Goal: Task Accomplishment & Management: Manage account settings

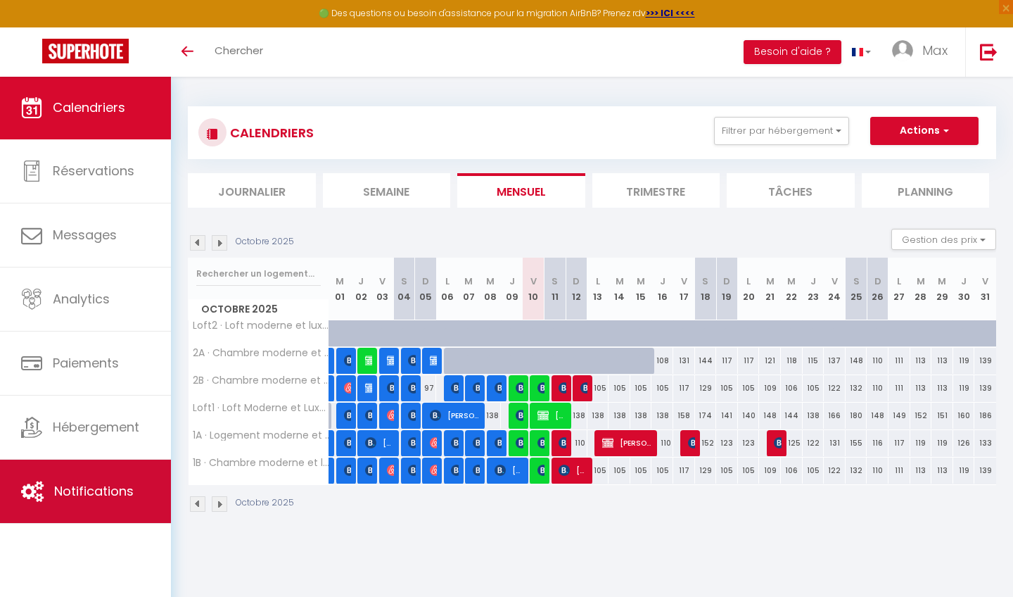
click at [88, 479] on link "Notifications" at bounding box center [85, 491] width 171 height 63
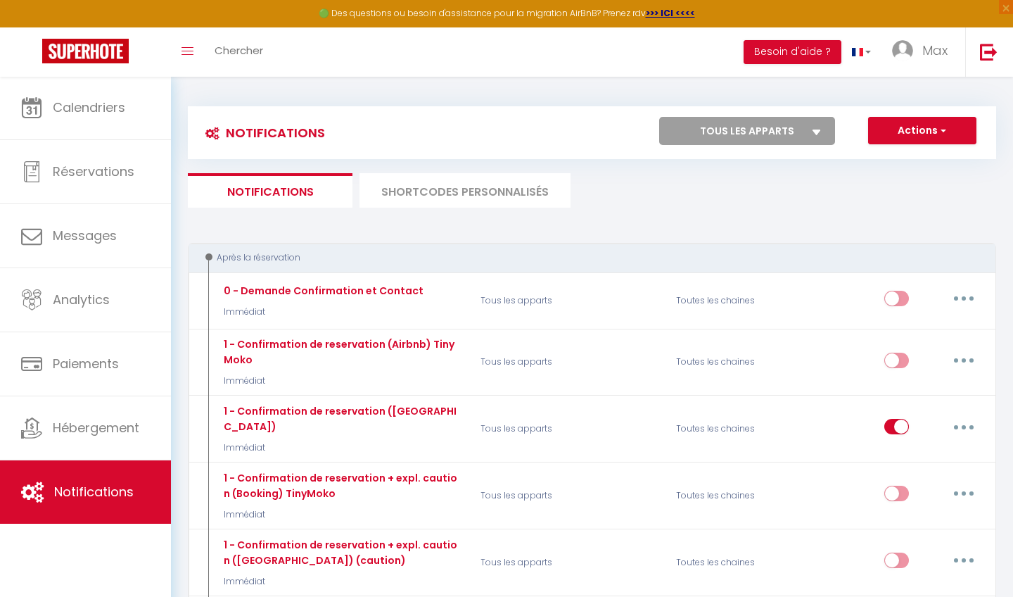
click at [417, 182] on li "SHORTCODES PERSONNALISÉS" at bounding box center [465, 190] width 211 height 34
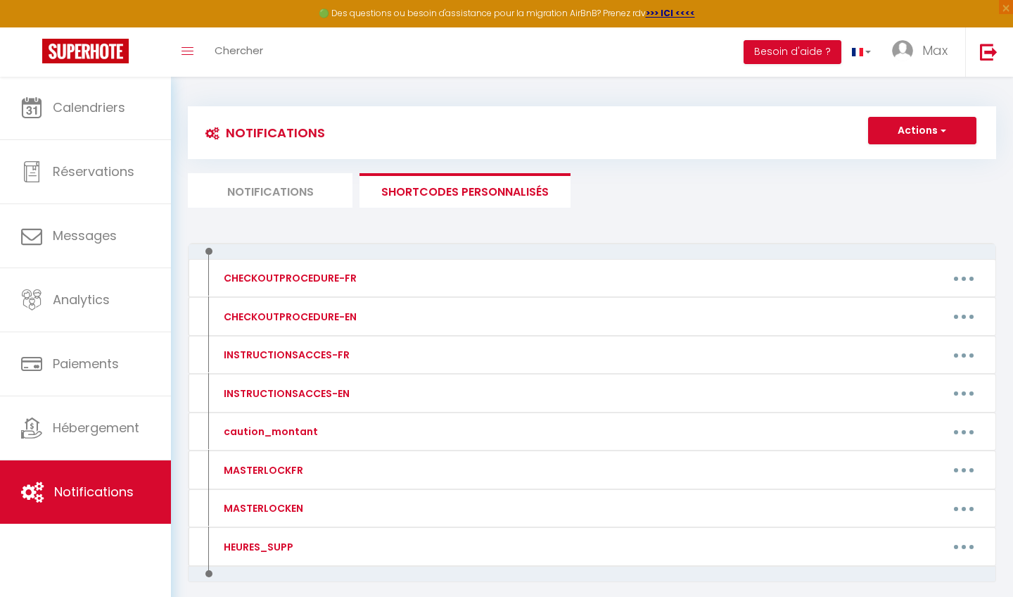
click at [294, 181] on li "Notifications" at bounding box center [270, 190] width 165 height 34
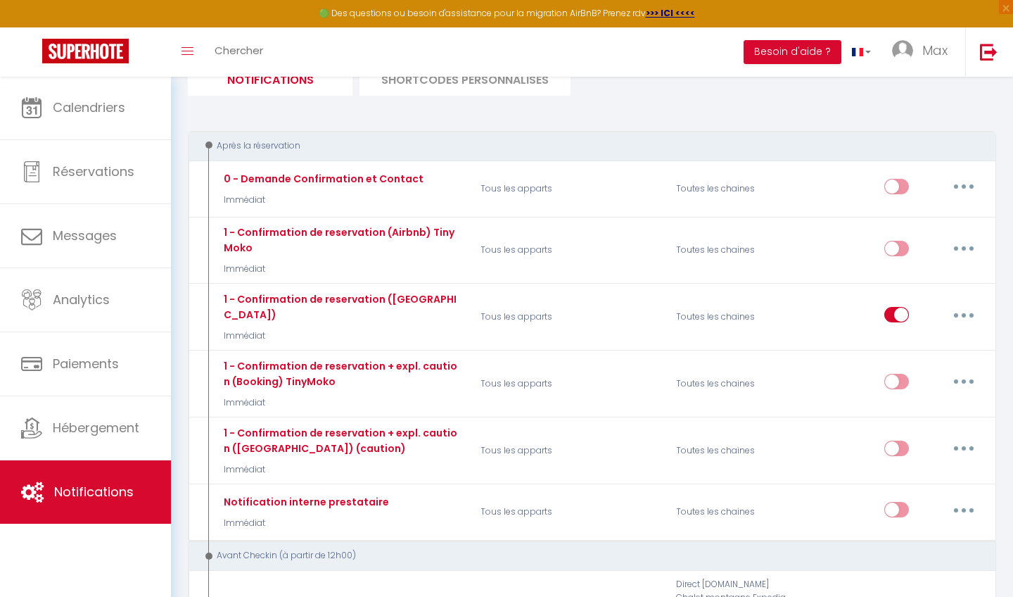
scroll to position [62, 0]
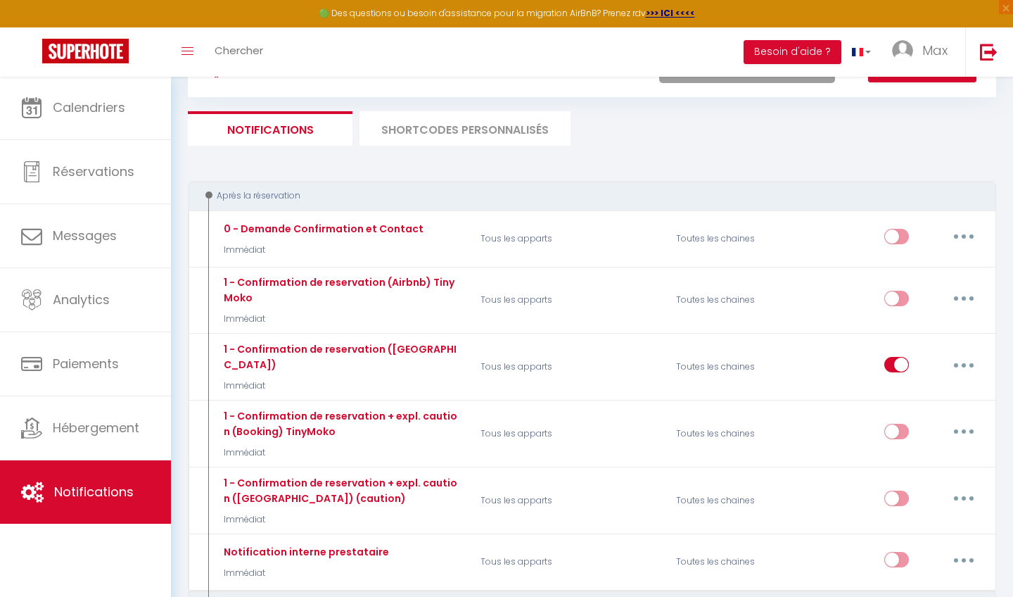
click at [457, 123] on li "SHORTCODES PERSONNALISÉS" at bounding box center [465, 128] width 211 height 34
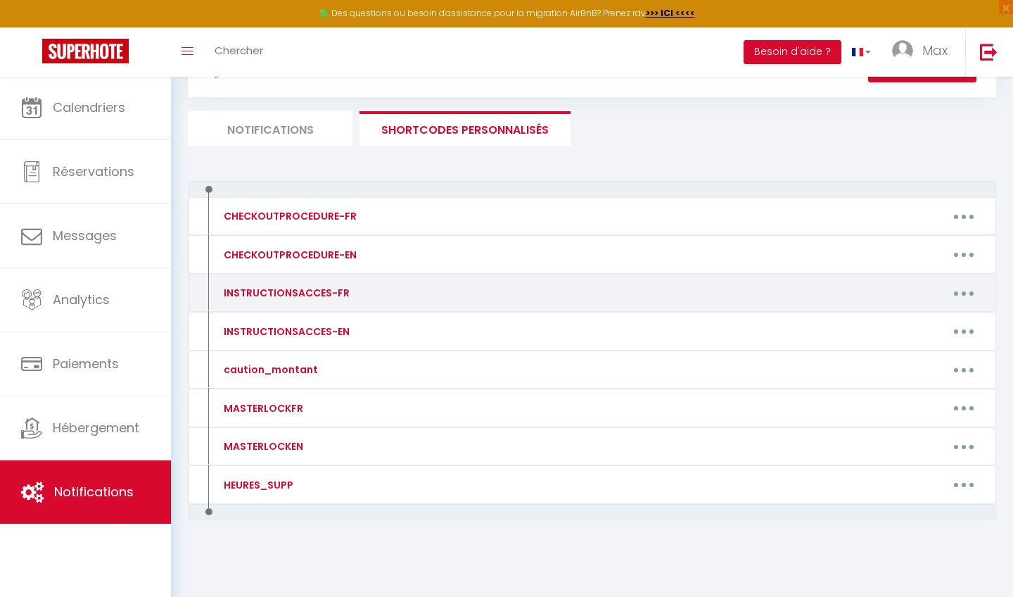
click at [969, 291] on button "button" at bounding box center [963, 292] width 39 height 23
click at [925, 322] on link "Editer" at bounding box center [927, 325] width 104 height 24
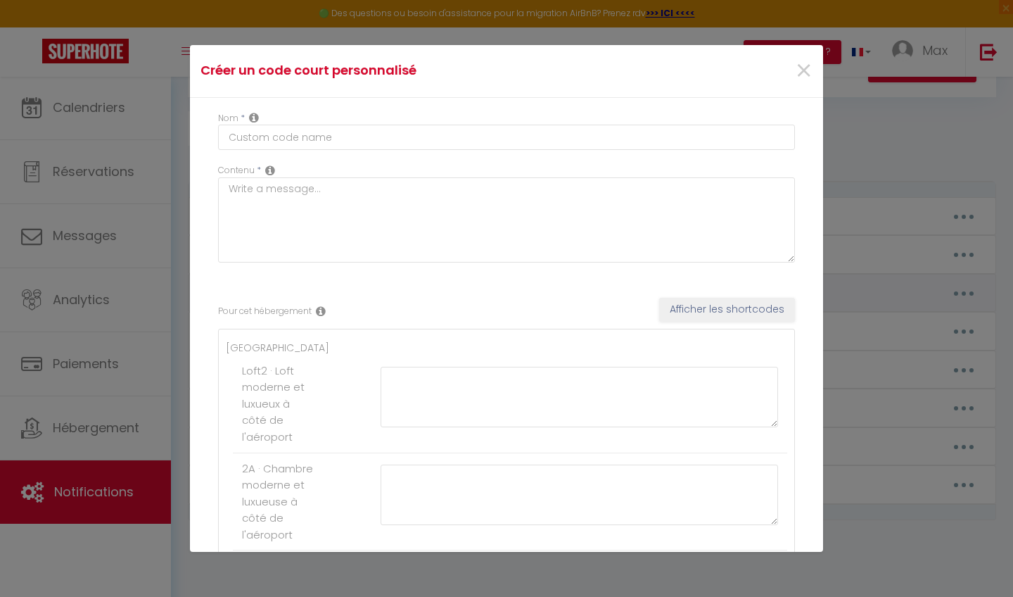
type input "INSTRUCTIONSACCES-FR"
type textarea "Il ne vous reste plus qu’à venir avec vos valises, en effet tout est fourni dan…"
type textarea "Une fois sur le parking, dirigez-vous vers la porte d’entrée en verre. Sur la d…"
type textarea "Une fois sur le parking, dirigez-vous vers la porte d’entrée en verre. Ensuite …"
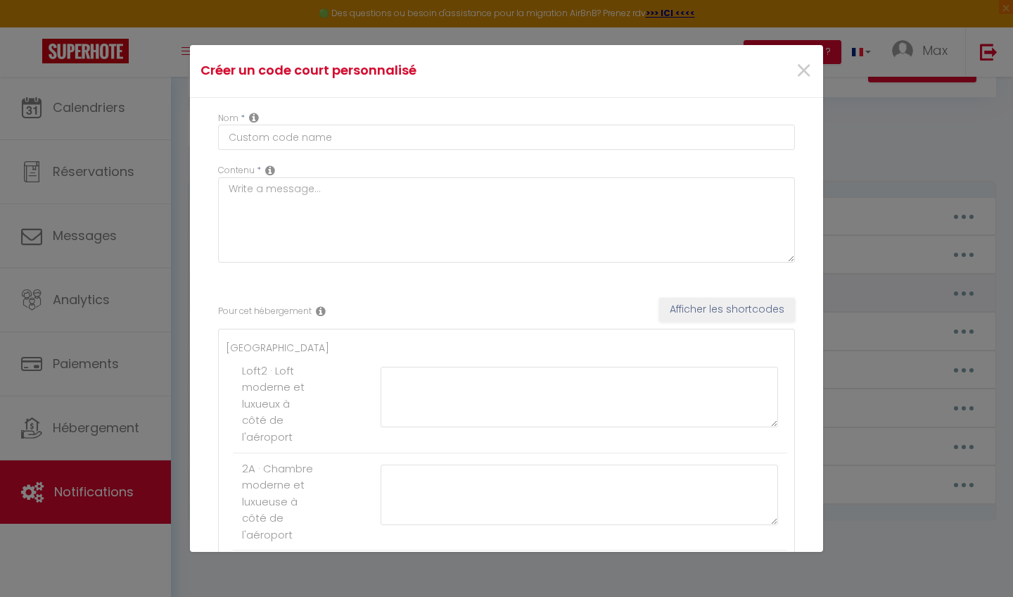
type textarea "Une fois sur le parking, dirigez-vous vers la porte d’entrée en verre. Ensuite …"
type textarea "Une fois arrivé sur le parking, dirigez-vous vers la porte d’entrée vitrée. Ens…"
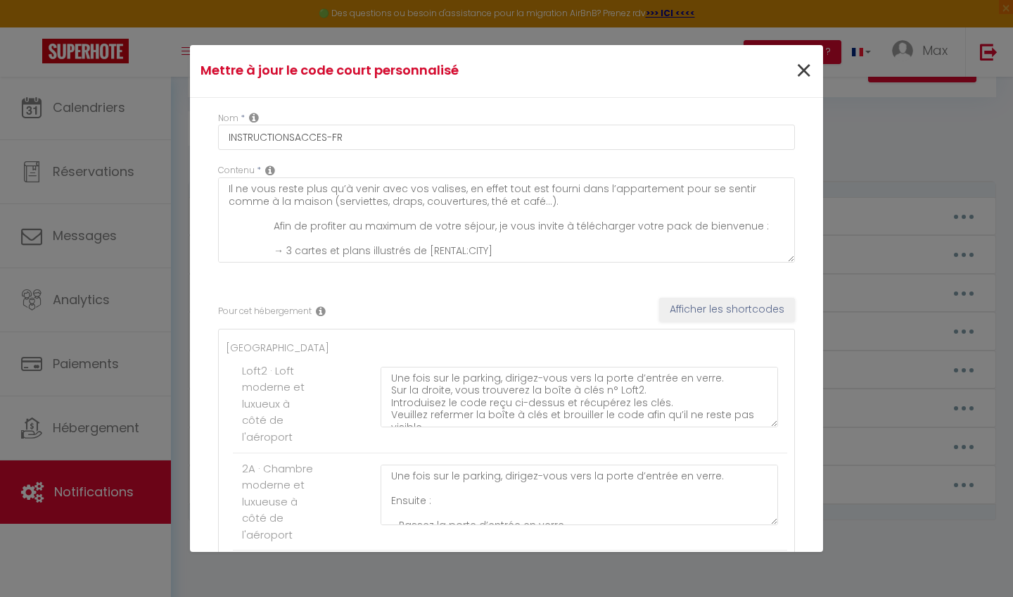
click at [804, 71] on span "×" at bounding box center [804, 71] width 18 height 42
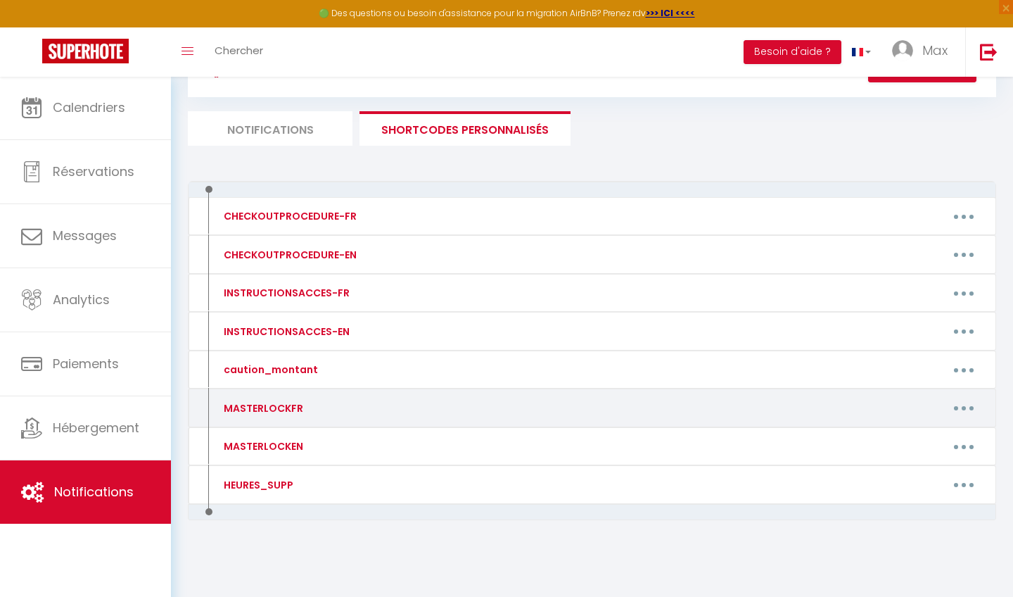
click at [963, 403] on button "button" at bounding box center [963, 408] width 39 height 23
click at [911, 438] on link "Editer" at bounding box center [927, 440] width 104 height 24
type input "MASTERLOCKFR"
type textarea "MASTERLOCKFR"
type textarea "Code de la boîte à clés n° "XXXX", située en façade, à droite de la porte princ…"
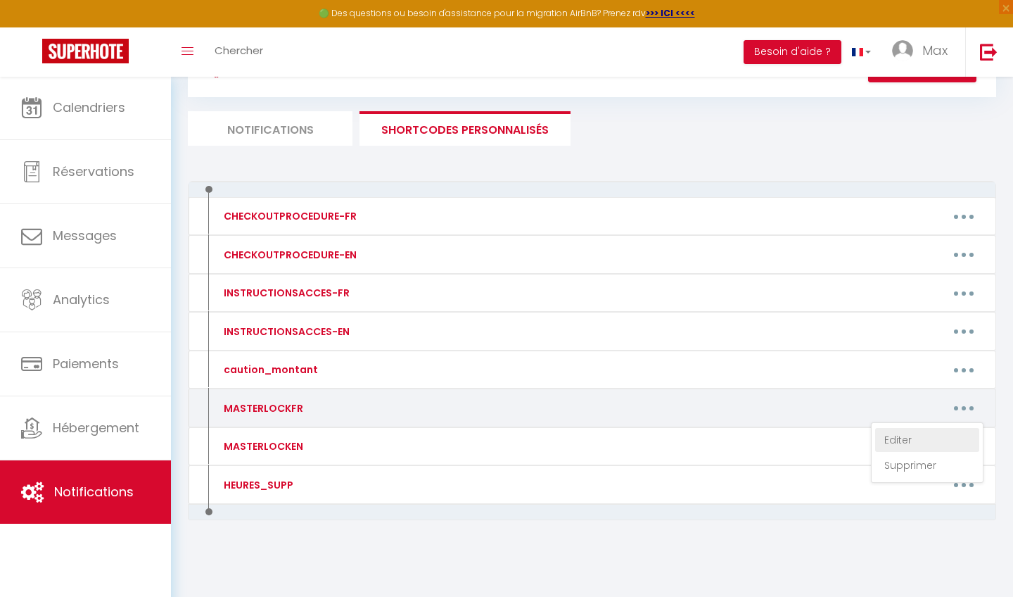
type textarea "Code de la poignée électronique = [RENTALDOOR:CODE] Veillez à bien entendre un …"
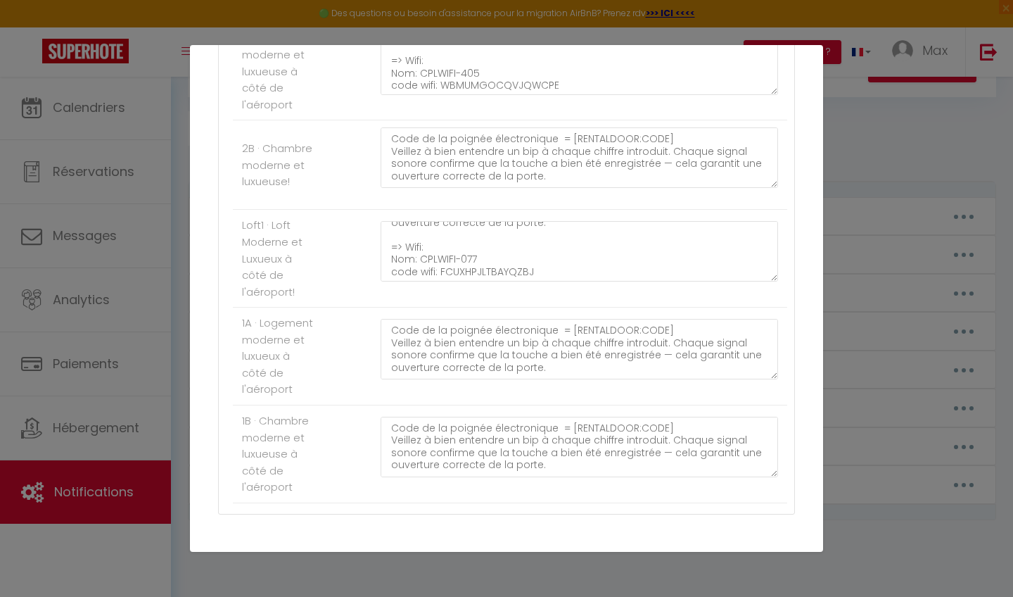
scroll to position [46, 0]
click at [479, 250] on textarea "Code de la poignée électronique = [RENTALDOOR:CODE] Veillez à bien entendre un …" at bounding box center [580, 251] width 398 height 61
click at [531, 260] on textarea "Code de la poignée électronique = [RENTALDOOR:CODE] Veillez à bien entendre un …" at bounding box center [580, 251] width 398 height 61
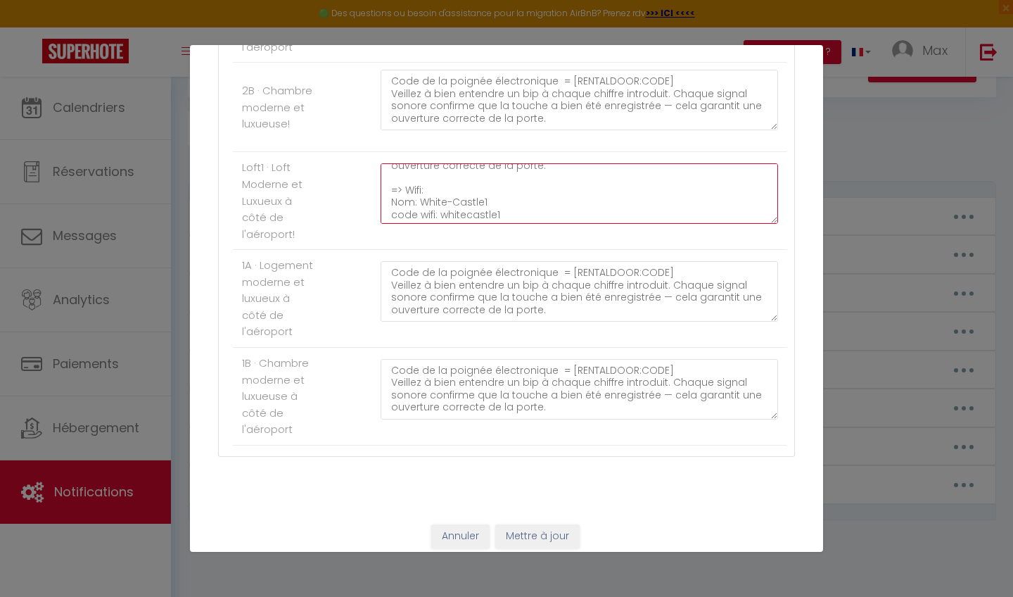
scroll to position [487, 0]
type textarea "Code de la poignée électronique = [RENTALDOOR:CODE] Veillez à bien entendre un …"
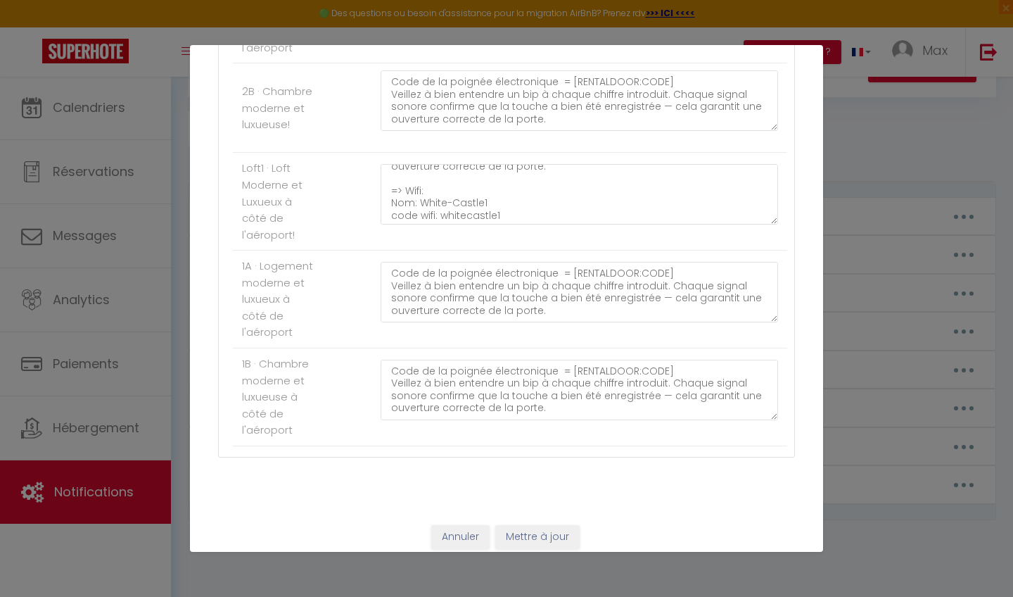
click at [514, 526] on button "Mettre à jour" at bounding box center [537, 537] width 84 height 24
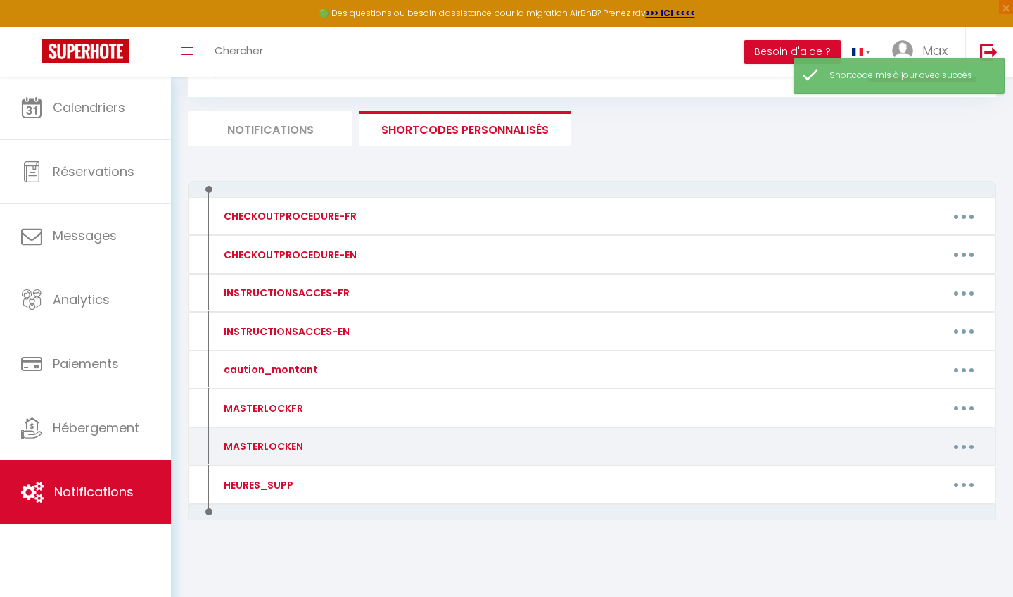
click at [972, 448] on button "button" at bounding box center [963, 446] width 39 height 23
click at [923, 474] on link "Editer" at bounding box center [927, 479] width 104 height 24
type input "MASTERLOCKEN"
type textarea "MASTERLOCKEN"
type textarea "Key box code n° "XXXX", located on the front façade, to the right of the main d…"
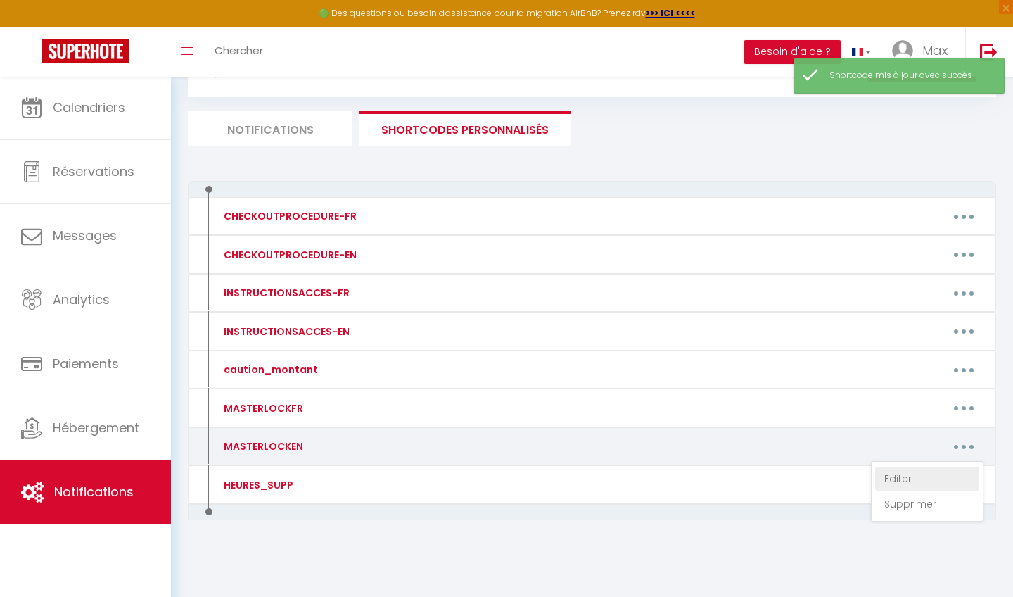
type textarea "Electronic door handle code = [RENTALDOOR:CODE] Make sure you hear a beep for e…"
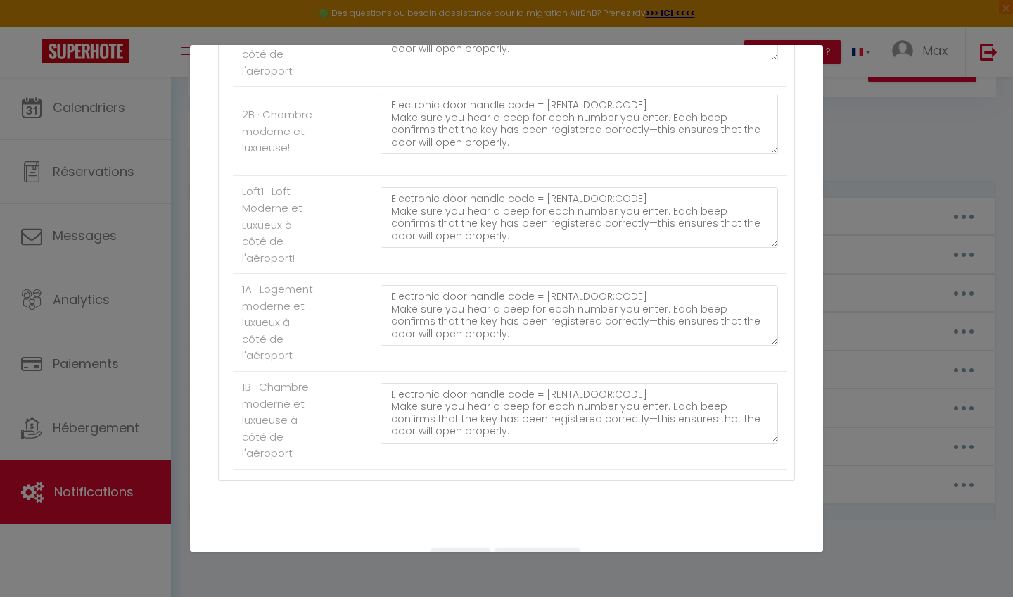
scroll to position [460, 0]
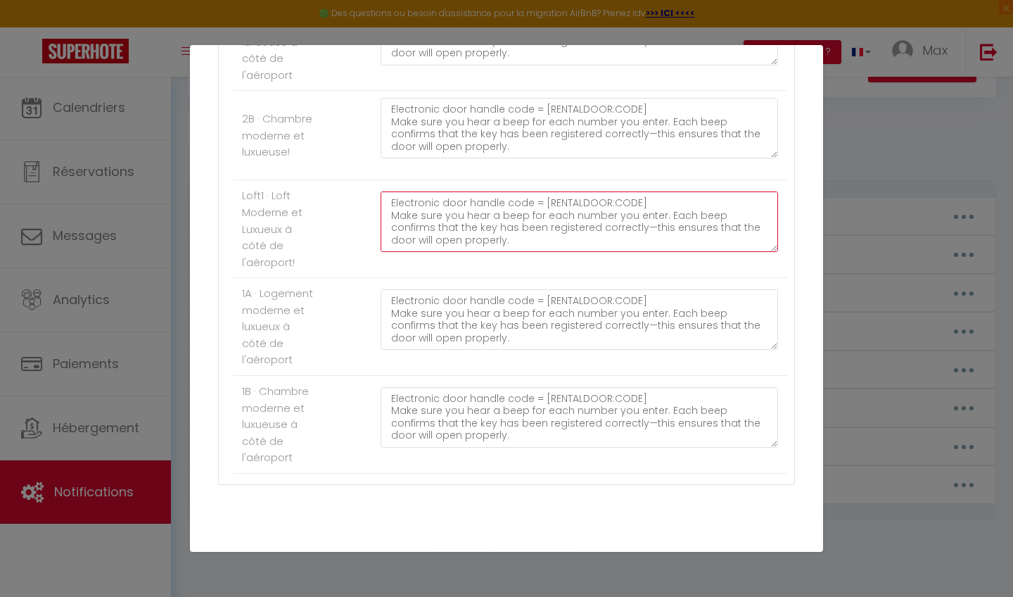
click at [474, 230] on textarea "Electronic door handle code = [RENTALDOOR:CODE] Make sure you hear a beep for e…" at bounding box center [580, 221] width 398 height 61
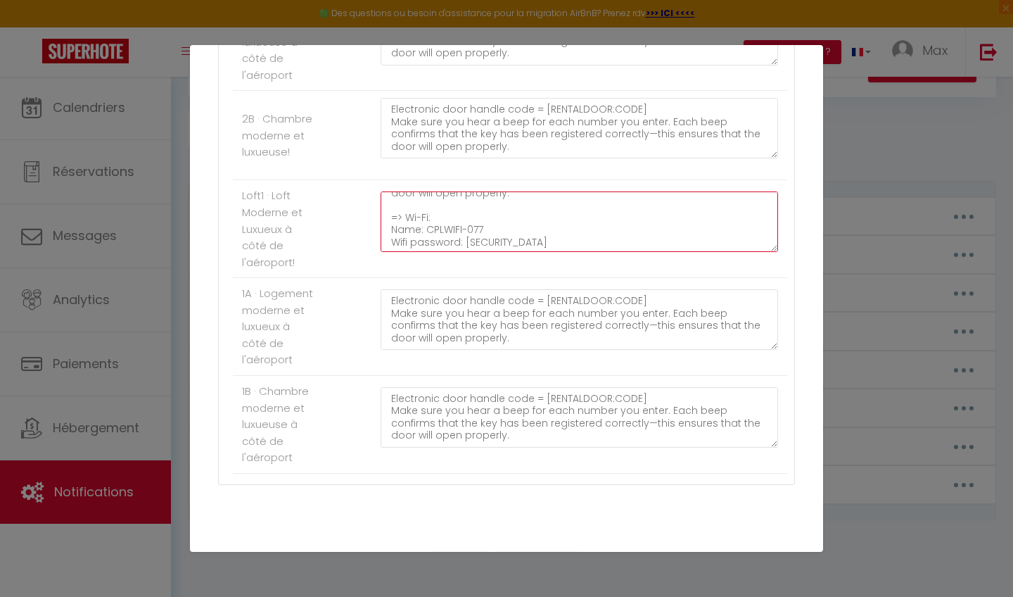
scroll to position [46, 0]
click at [489, 222] on textarea "Electronic door handle code = [RENTALDOOR:CODE] Make sure you hear a beep for e…" at bounding box center [580, 221] width 398 height 61
click at [561, 236] on textarea "Electronic door handle code = [RENTALDOOR:CODE] Make sure you hear a beep for e…" at bounding box center [580, 221] width 398 height 61
type textarea "Electronic door handle code = [RENTALDOOR:CODE] Make sure you hear a beep for e…"
click at [365, 267] on li "Loft1 · Loft Moderne et Luxueux à côté de l'aéroport! Electronic door handle co…" at bounding box center [510, 229] width 555 height 98
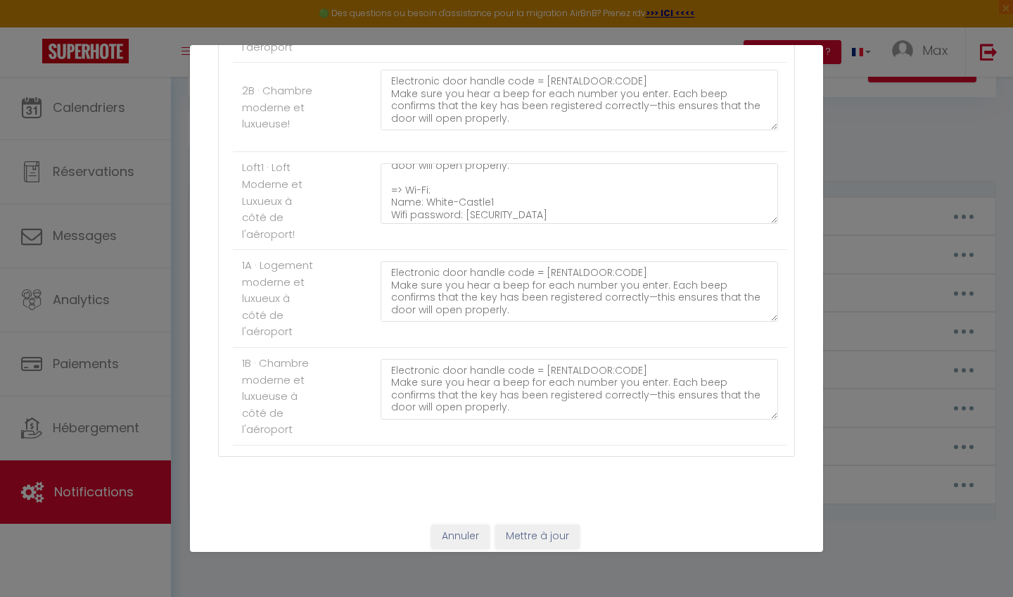
scroll to position [487, 0]
click at [533, 525] on button "Mettre à jour" at bounding box center [537, 537] width 84 height 24
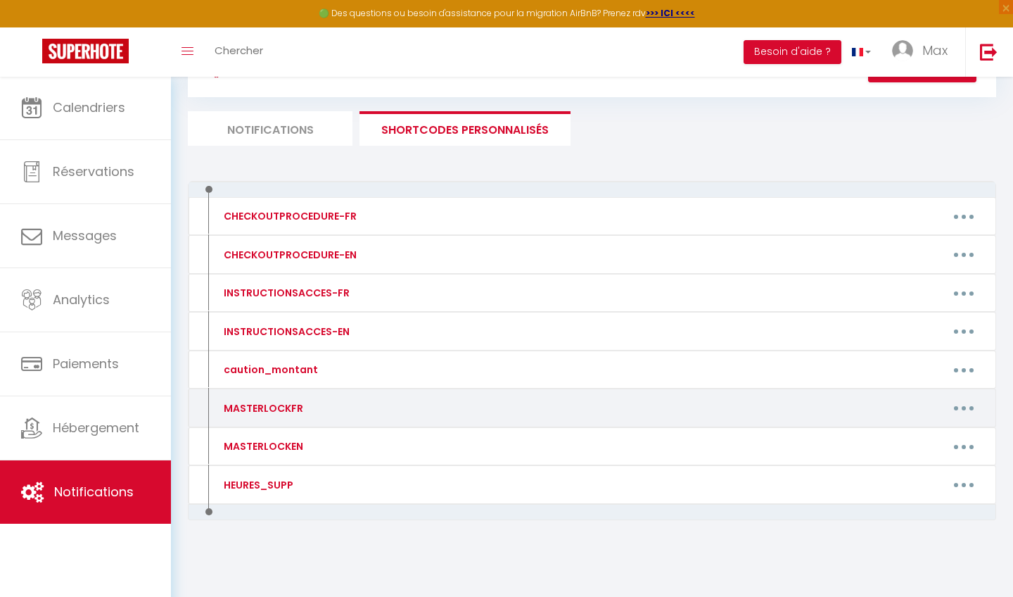
click at [970, 410] on button "button" at bounding box center [963, 408] width 39 height 23
click at [916, 433] on link "Editer" at bounding box center [927, 440] width 104 height 24
type input "MASTERLOCKFR"
type textarea "MASTERLOCKFR"
type textarea "Code de la boîte à clés n° "XXXX", située en façade, à droite de la porte princ…"
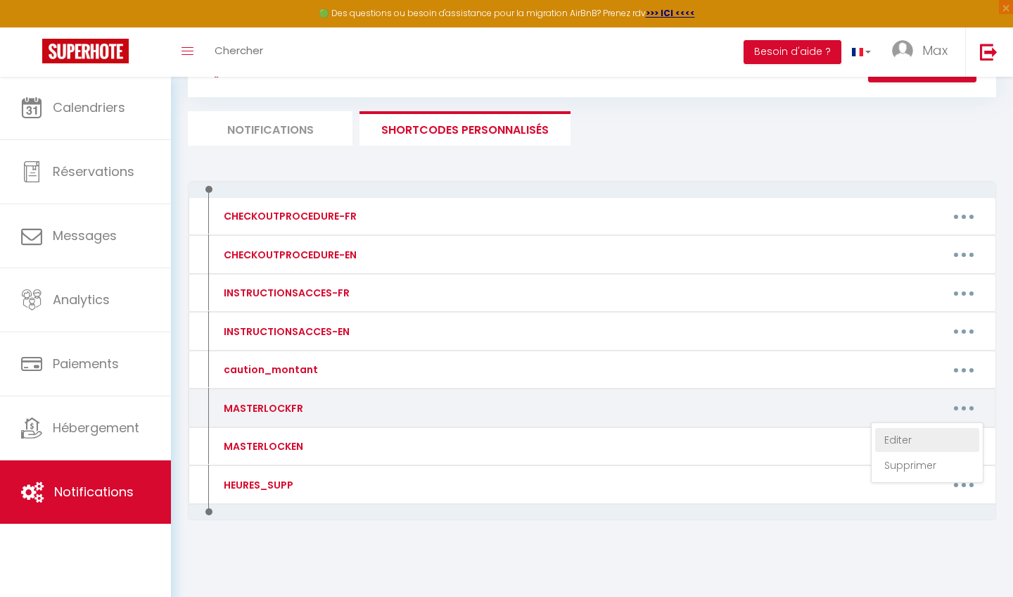
type textarea "Code de la poignée électronique = [RENTALDOOR:CODE] Veillez à bien entendre un …"
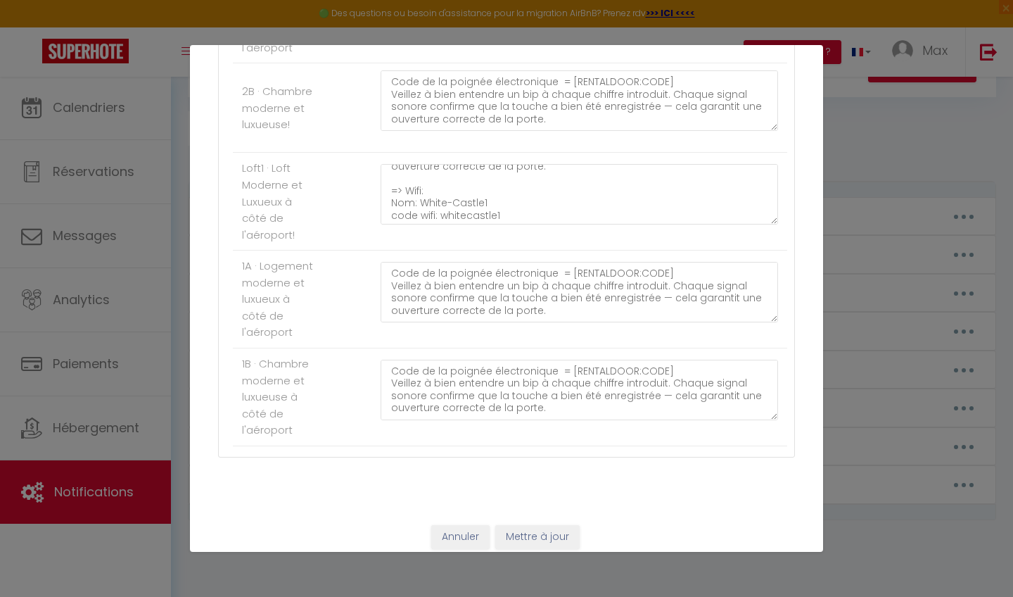
click at [449, 526] on button "Annuler" at bounding box center [460, 537] width 58 height 24
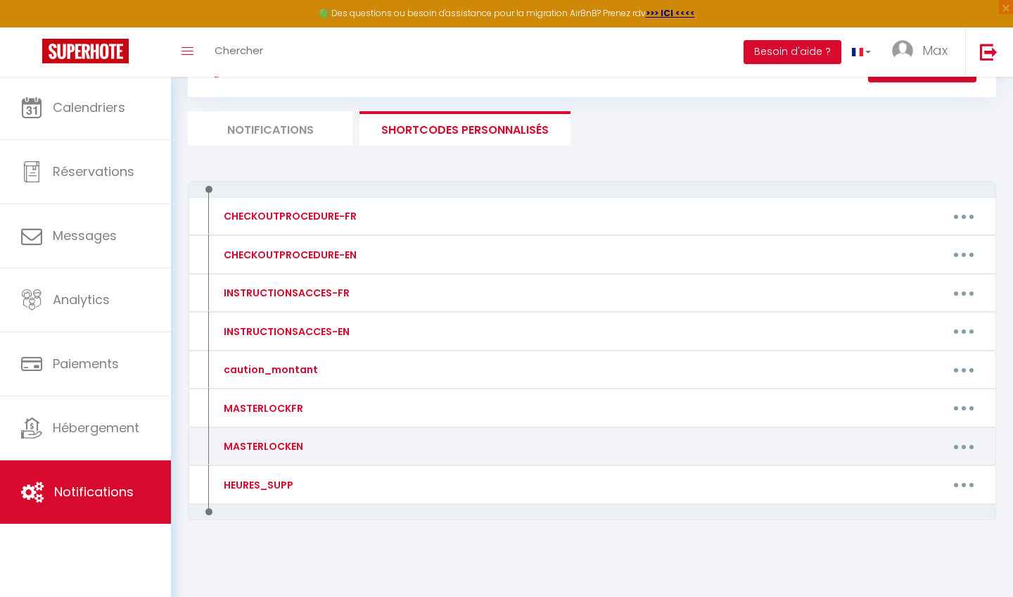
click at [969, 441] on button "button" at bounding box center [963, 446] width 39 height 23
click at [898, 473] on link "Editer" at bounding box center [927, 479] width 104 height 24
type input "MASTERLOCKEN"
type textarea "MASTERLOCKEN"
type textarea "Key box code n° "XXXX", located on the front façade, to the right of the main d…"
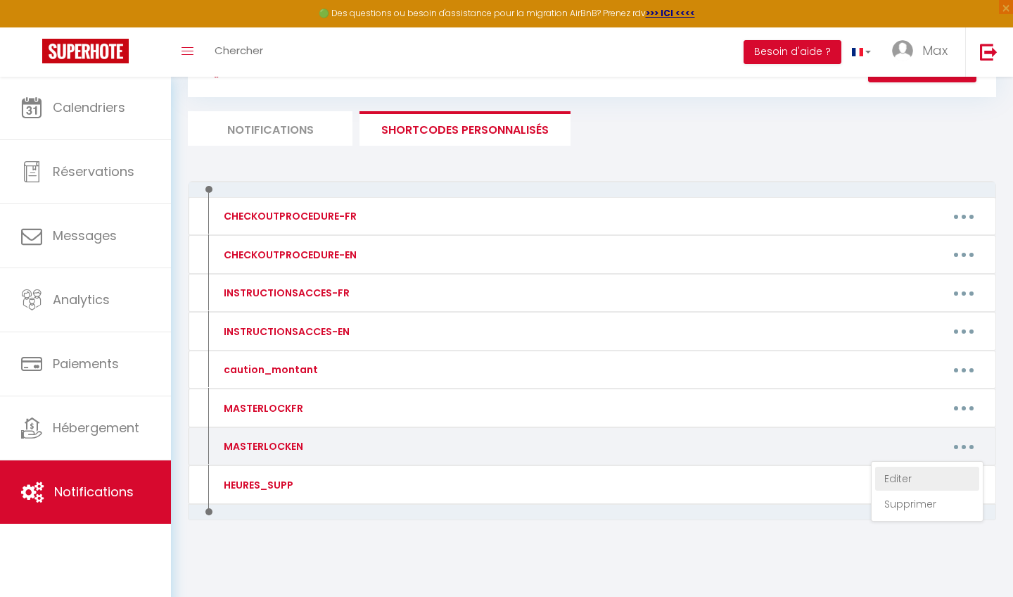
type textarea "Electronic door handle code = [RENTALDOOR:CODE] Make sure you hear a beep for e…"
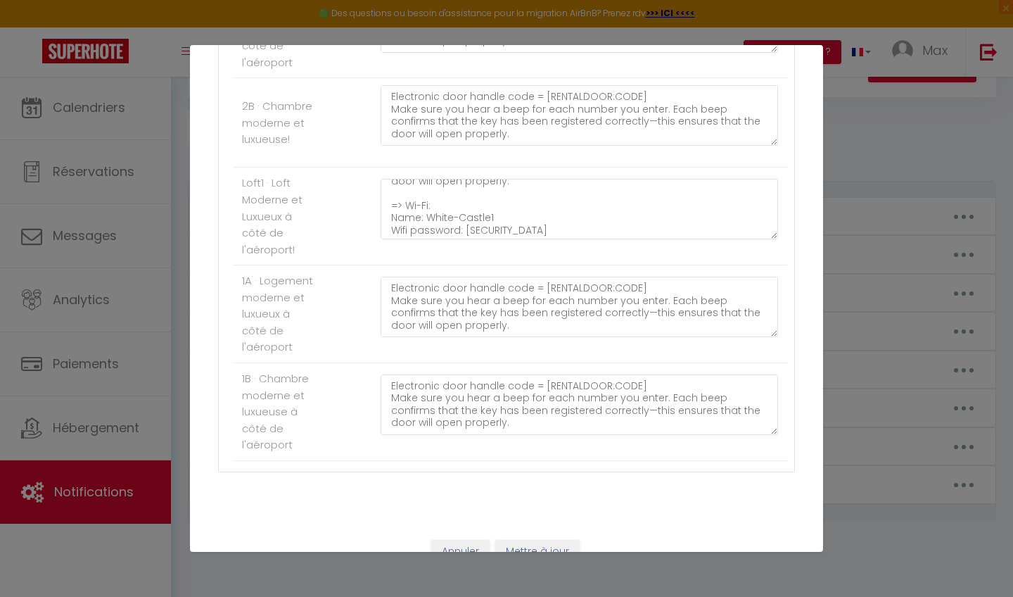
scroll to position [468, 0]
click at [457, 547] on button "Annuler" at bounding box center [460, 556] width 58 height 24
